Goal: Navigation & Orientation: Find specific page/section

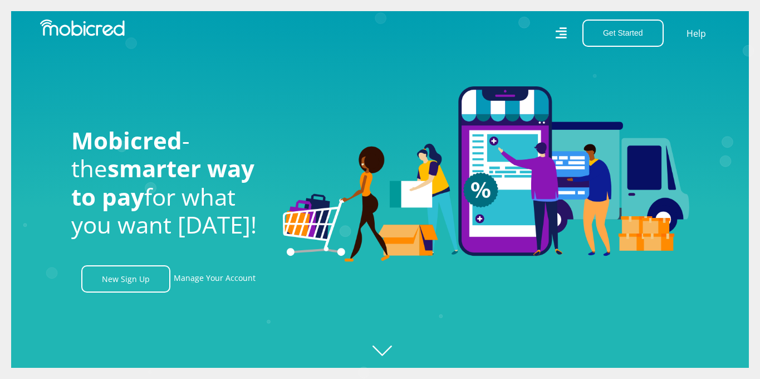
scroll to position [0, 2062]
